Goal: Transaction & Acquisition: Book appointment/travel/reservation

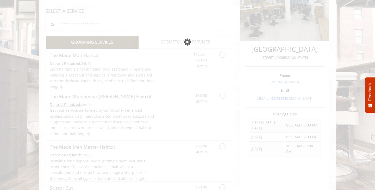
scroll to position [65, 0]
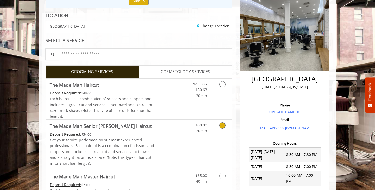
click at [105, 126] on Haircut "The Made Man Senior [PERSON_NAME] Haircut" at bounding box center [101, 125] width 102 height 7
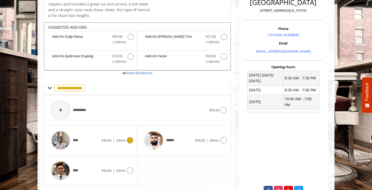
scroll to position [156, 0]
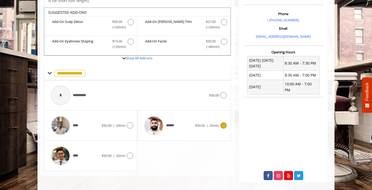
click at [192, 131] on div "******" at bounding box center [167, 125] width 53 height 25
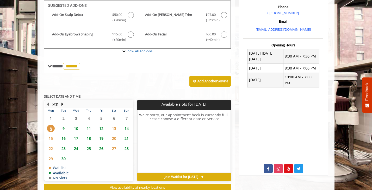
scroll to position [164, 0]
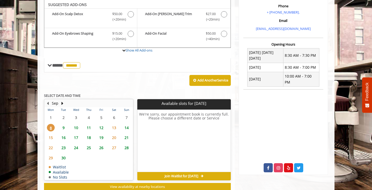
click at [63, 127] on span "9" at bounding box center [64, 128] width 8 height 8
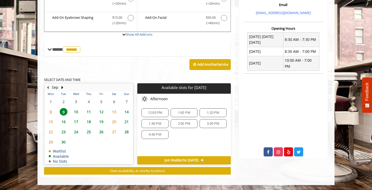
click at [77, 113] on span "10" at bounding box center [76, 112] width 8 height 8
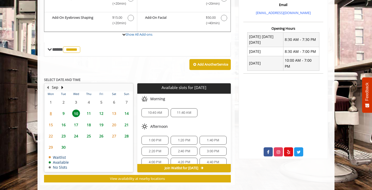
scroll to position [188, 0]
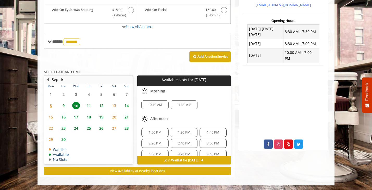
click at [89, 107] on span "11" at bounding box center [89, 106] width 8 height 8
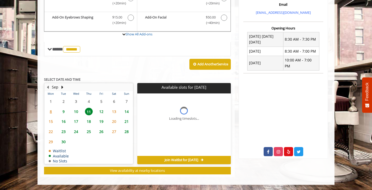
scroll to position [180, 0]
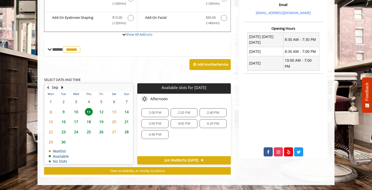
click at [75, 111] on span "10" at bounding box center [76, 112] width 8 height 8
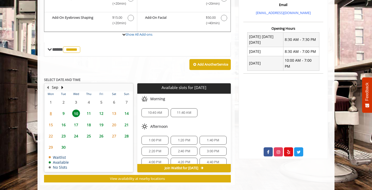
scroll to position [188, 0]
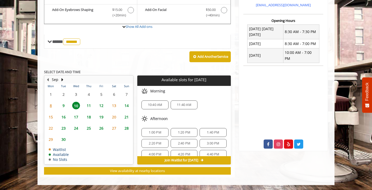
click at [67, 106] on span "9" at bounding box center [64, 106] width 8 height 8
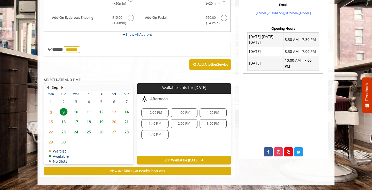
click at [75, 111] on span "10" at bounding box center [76, 112] width 8 height 8
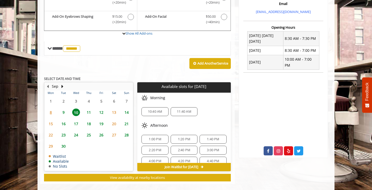
scroll to position [185, 0]
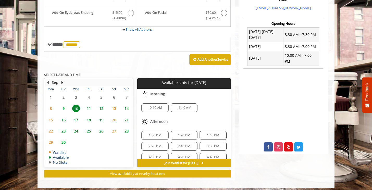
click at [66, 111] on span "9" at bounding box center [64, 109] width 8 height 8
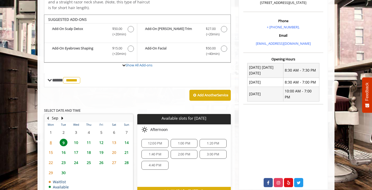
scroll to position [148, 0]
